Goal: Find contact information

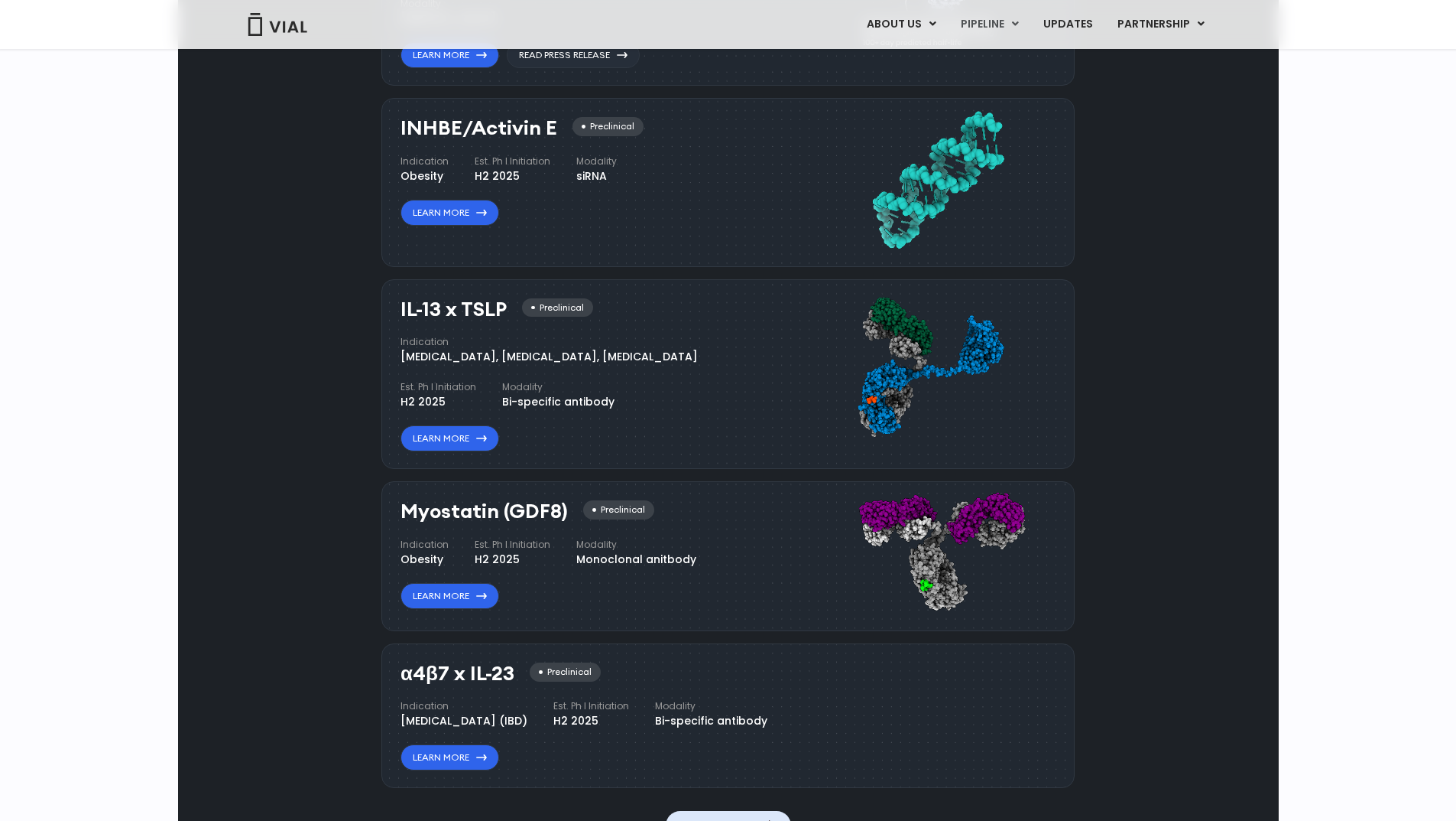
scroll to position [995, 0]
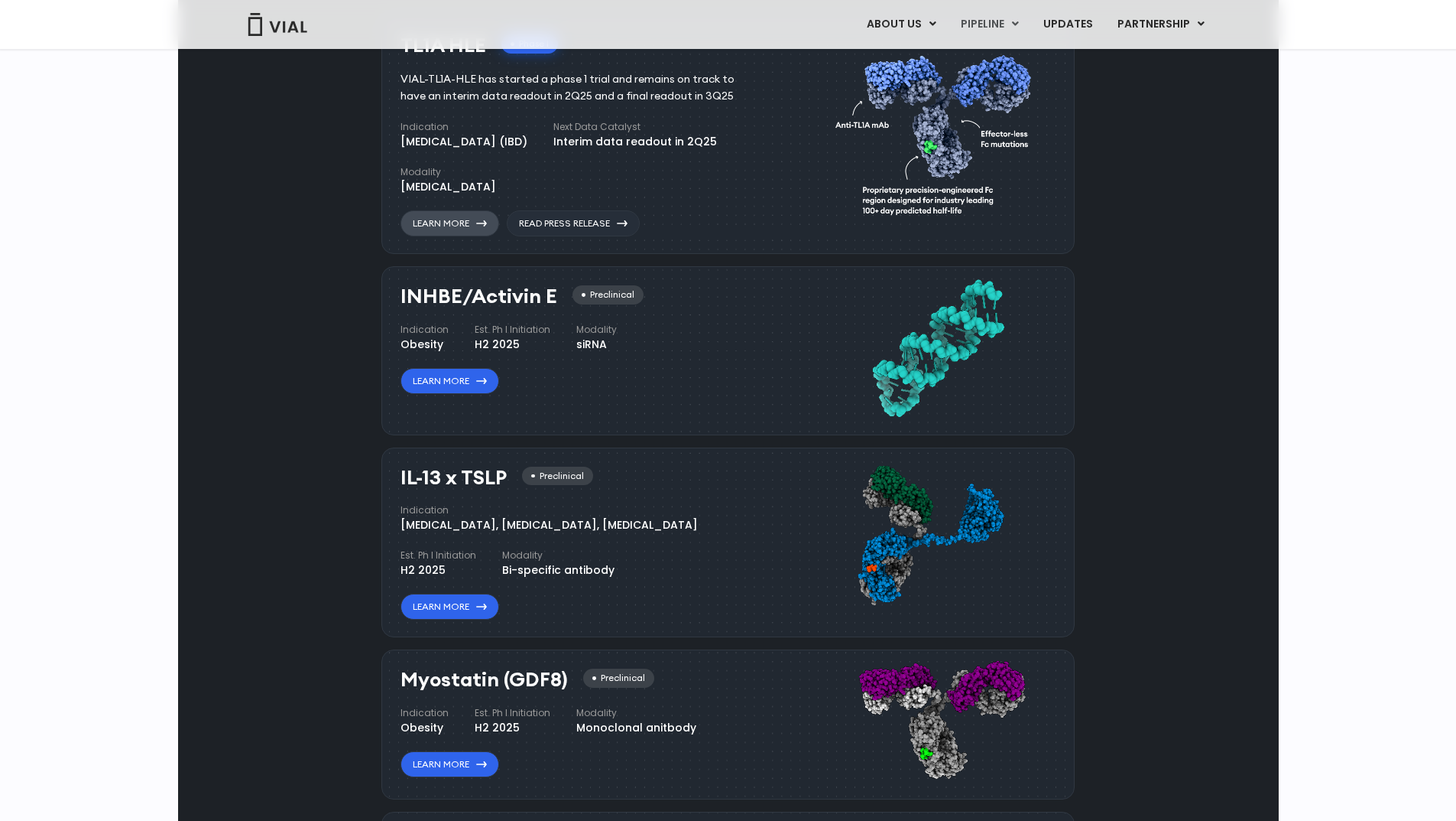
click at [477, 236] on link "Learn More" at bounding box center [450, 223] width 99 height 26
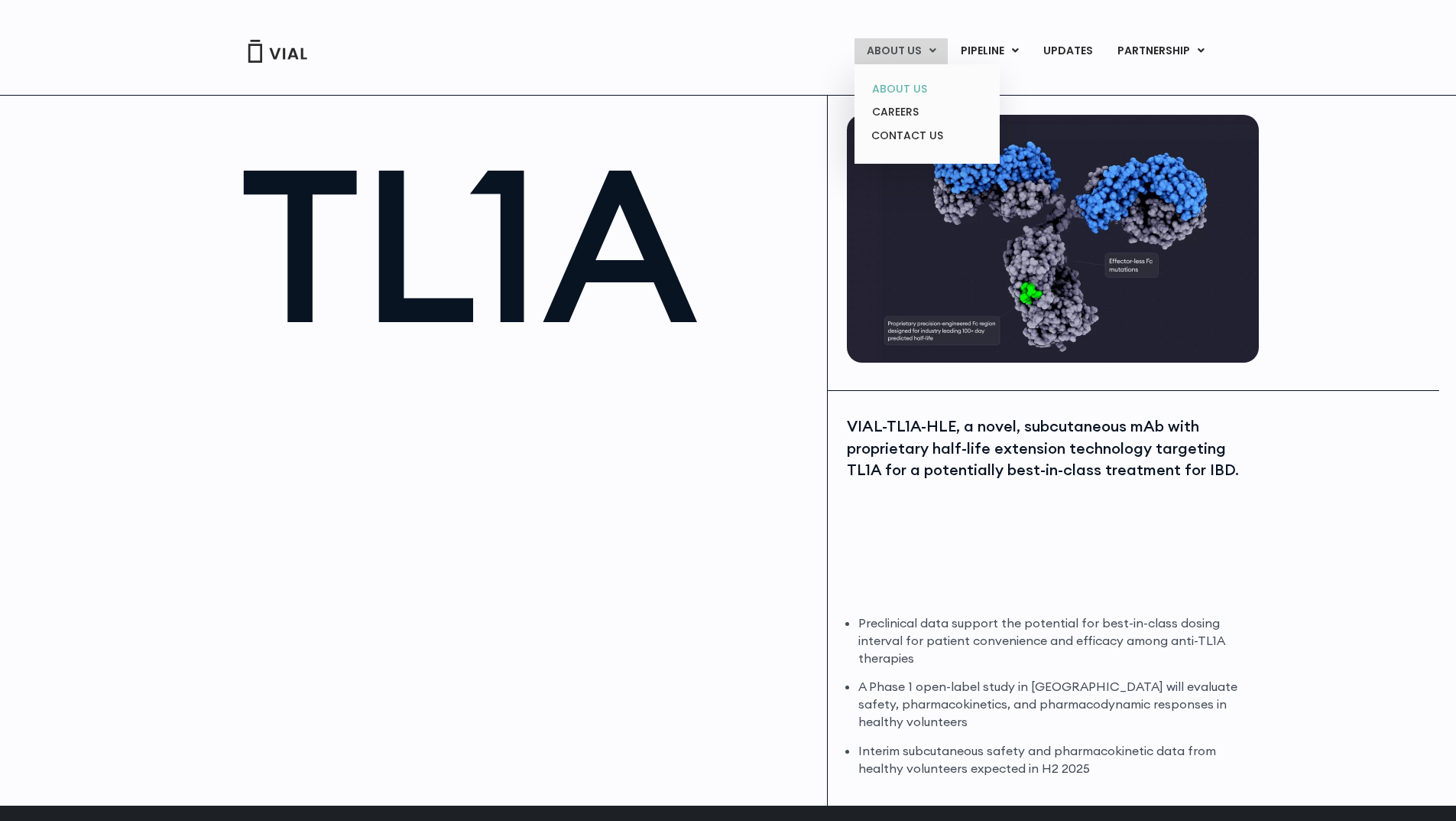
click at [906, 88] on link "ABOUT US" at bounding box center [927, 89] width 133 height 24
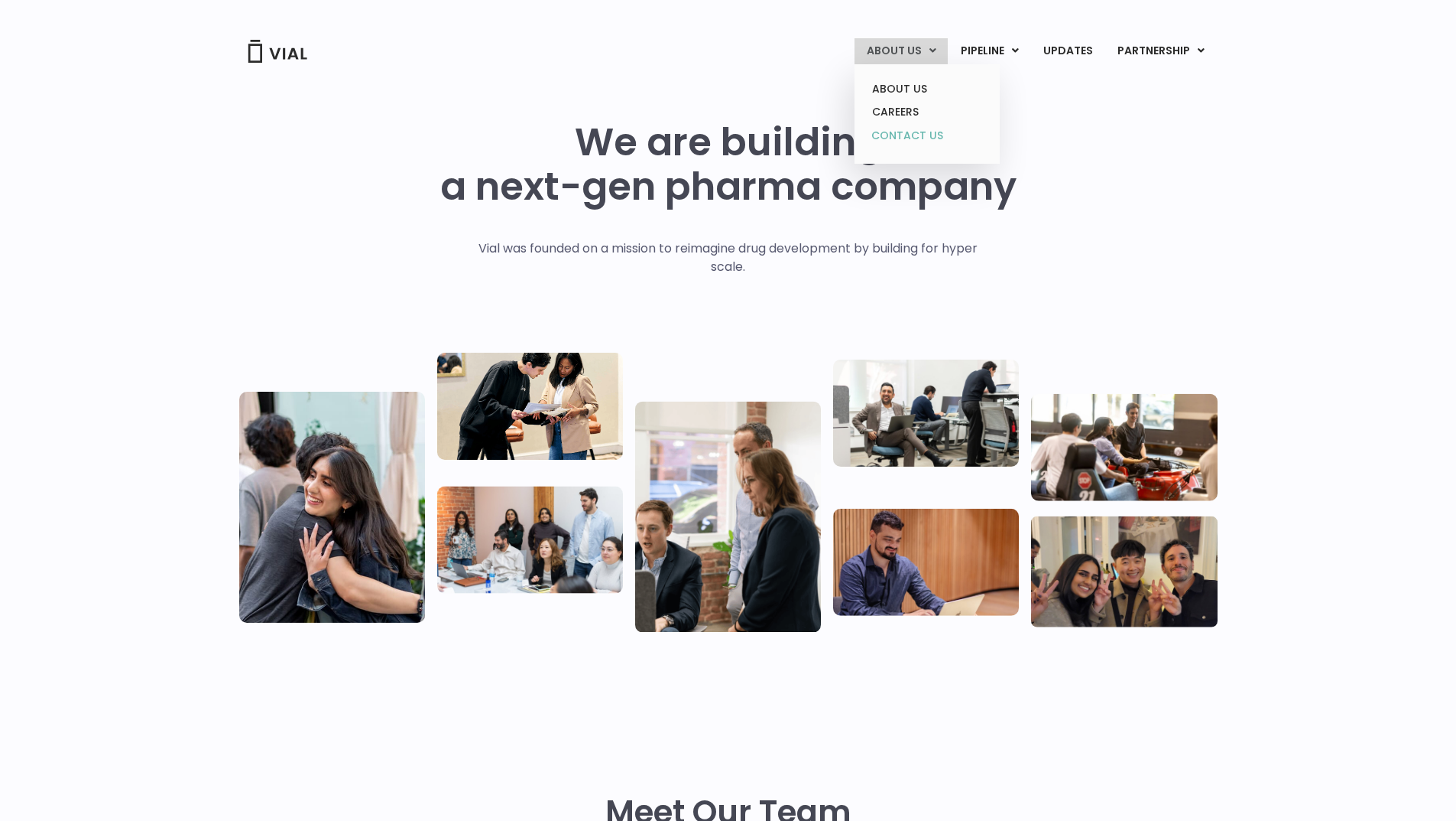
click at [917, 133] on link "CONTACT US" at bounding box center [927, 135] width 133 height 25
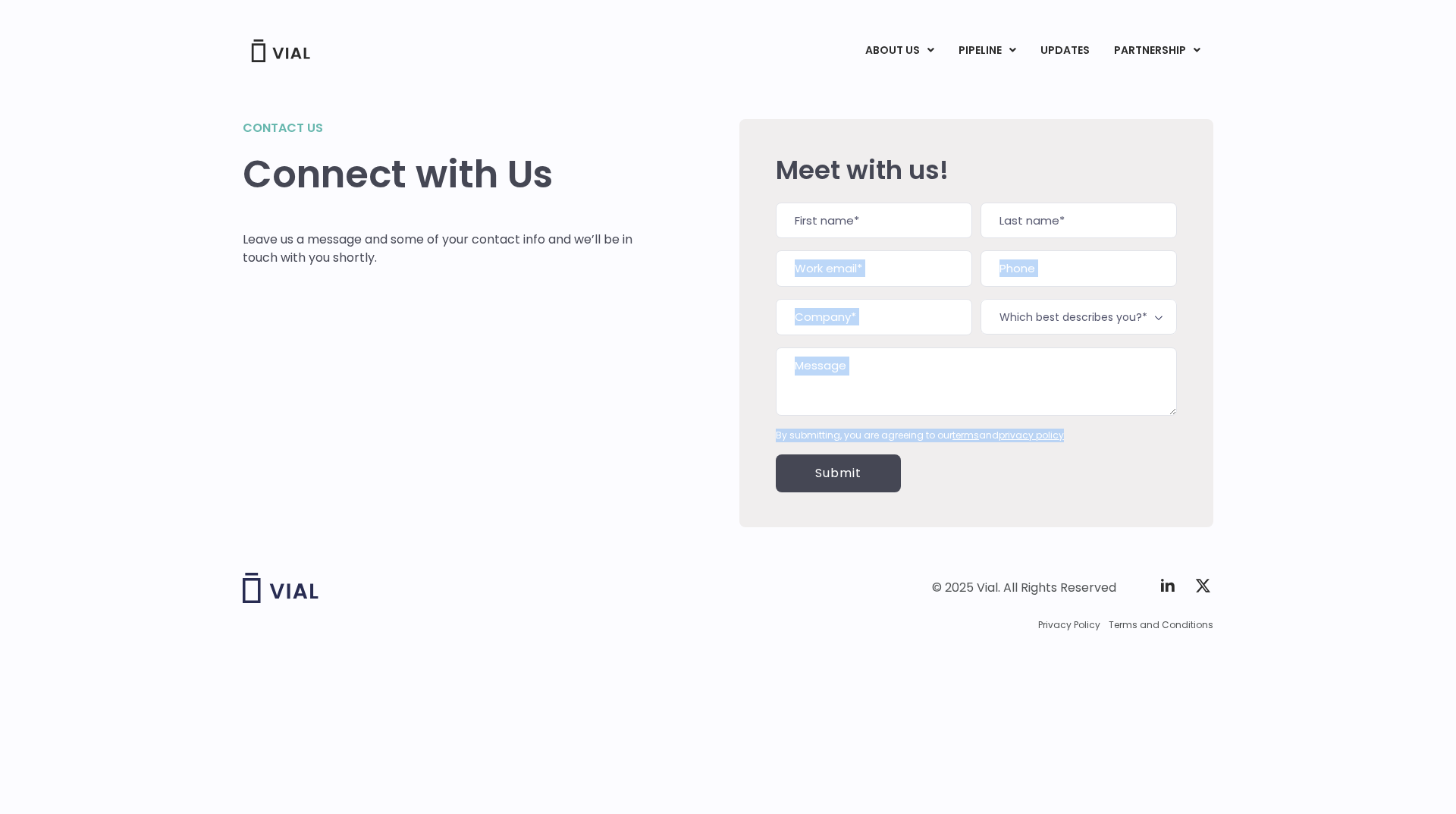
drag, startPoint x: 1455, startPoint y: 226, endPoint x: 1455, endPoint y: 439, distance: 213.0
click at [1455, 439] on div "Contact us Connect with Us Leave us a message and some of your contact info and…" at bounding box center [728, 304] width 1456 height 481
click at [1340, 472] on div "Contact us Connect with Us Leave us a message and some of your contact info and…" at bounding box center [728, 304] width 1456 height 481
click at [1171, 593] on icon at bounding box center [1168, 585] width 18 height 18
